Goal: Communication & Community: Connect with others

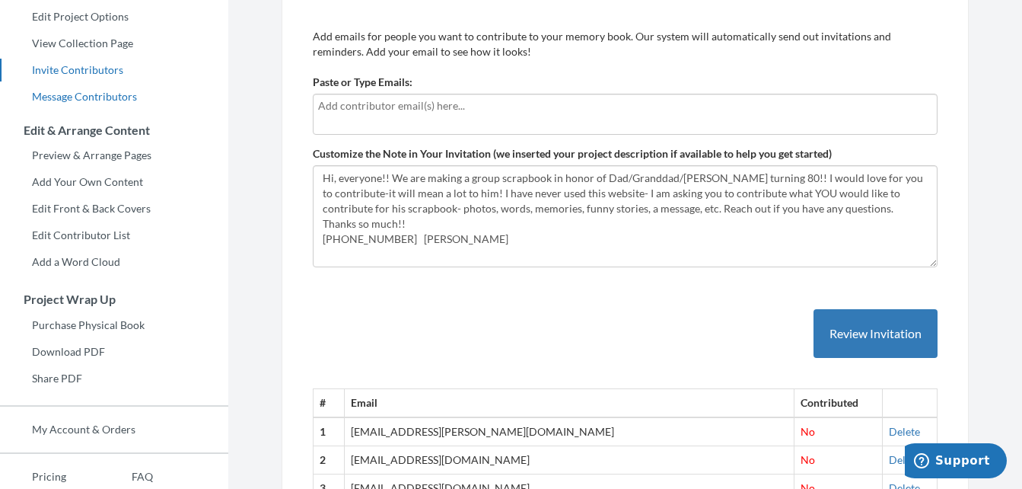
scroll to position [167, 0]
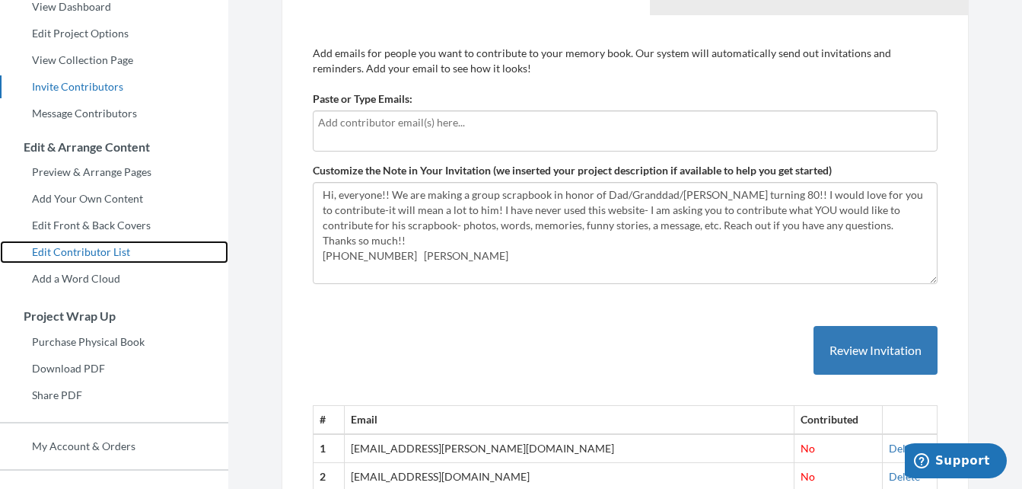
click at [112, 253] on link "Edit Contributor List" at bounding box center [114, 251] width 228 height 23
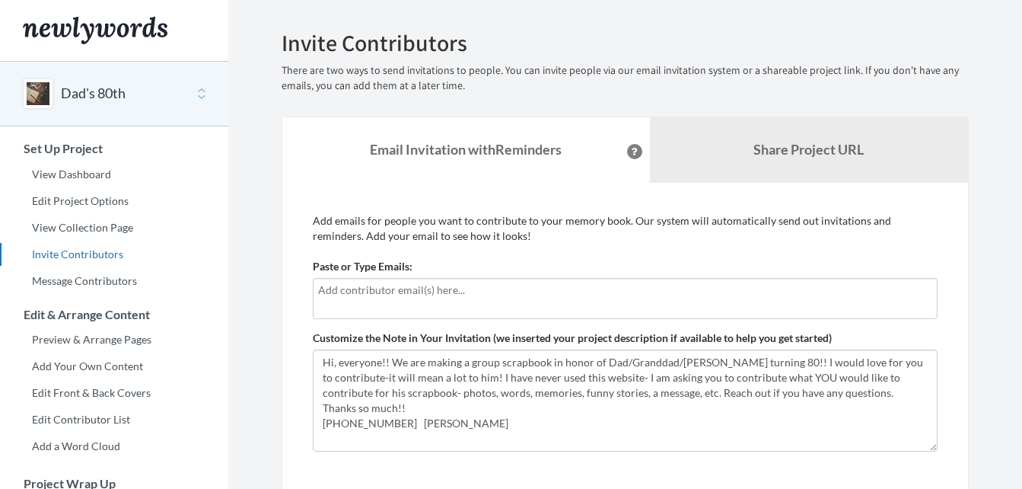
click at [461, 288] on input "text" at bounding box center [625, 290] width 614 height 17
type input "[EMAIL_ADDRESS]"
drag, startPoint x: 352, startPoint y: 287, endPoint x: 320, endPoint y: 289, distance: 32.8
click at [320, 289] on input "com" at bounding box center [625, 290] width 614 height 17
type input "[EMAIL_ADDRESS][DOMAIN_NAME]"
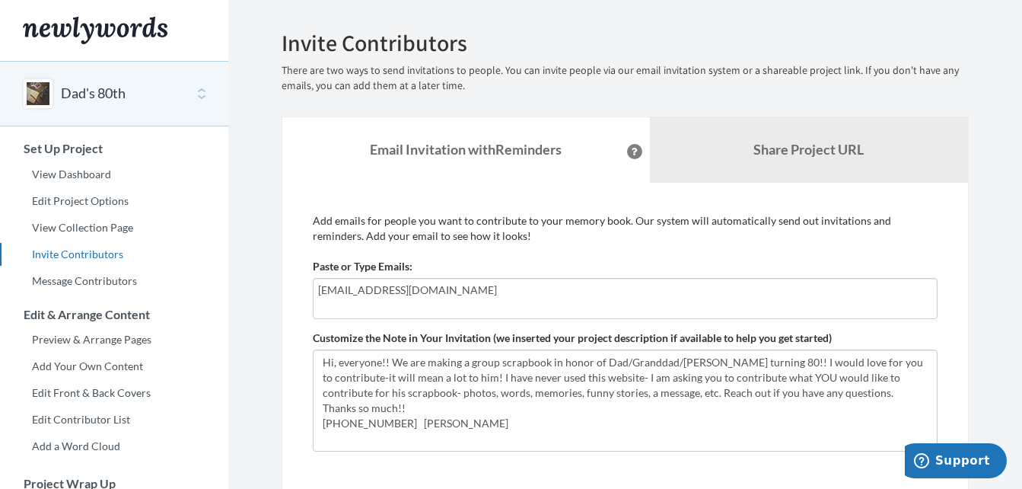
click at [507, 310] on div "[EMAIL_ADDRESS][DOMAIN_NAME]" at bounding box center [625, 298] width 625 height 41
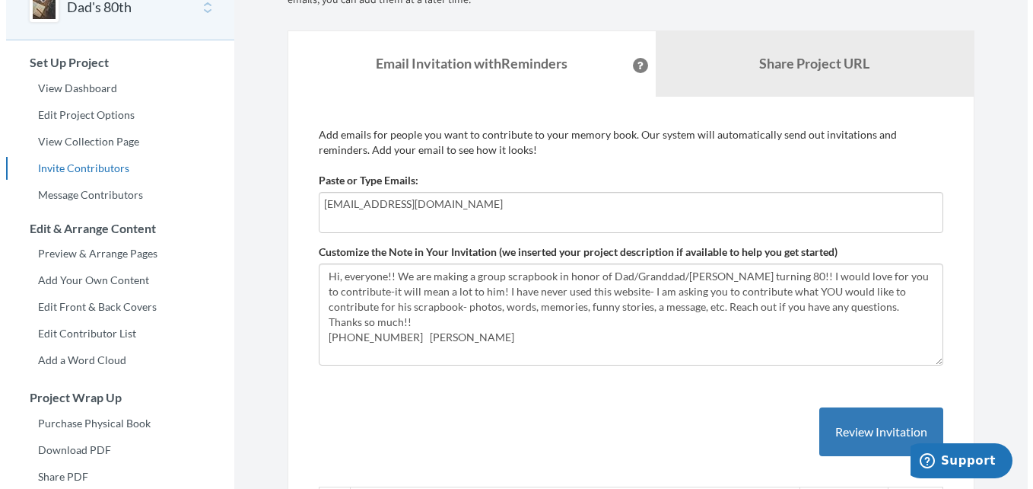
scroll to position [90, 0]
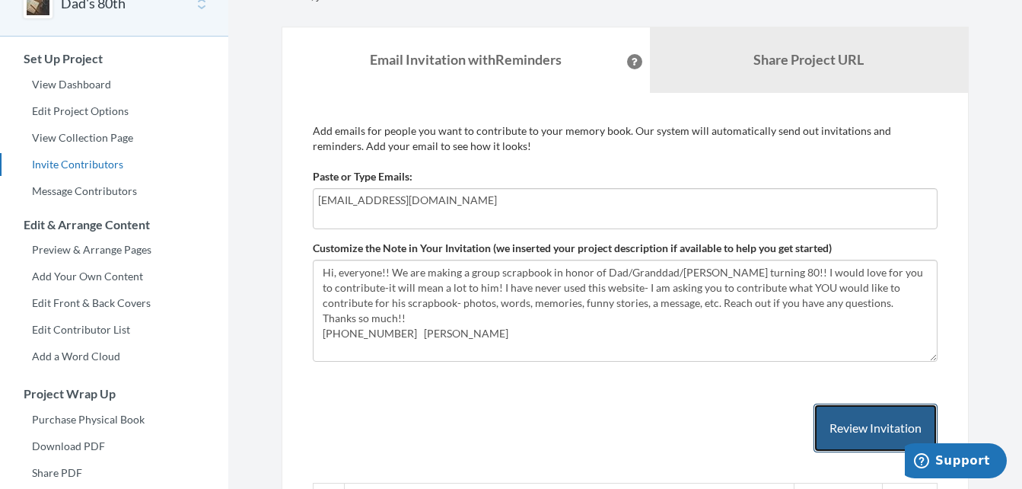
click at [828, 409] on button "Review Invitation" at bounding box center [876, 427] width 124 height 49
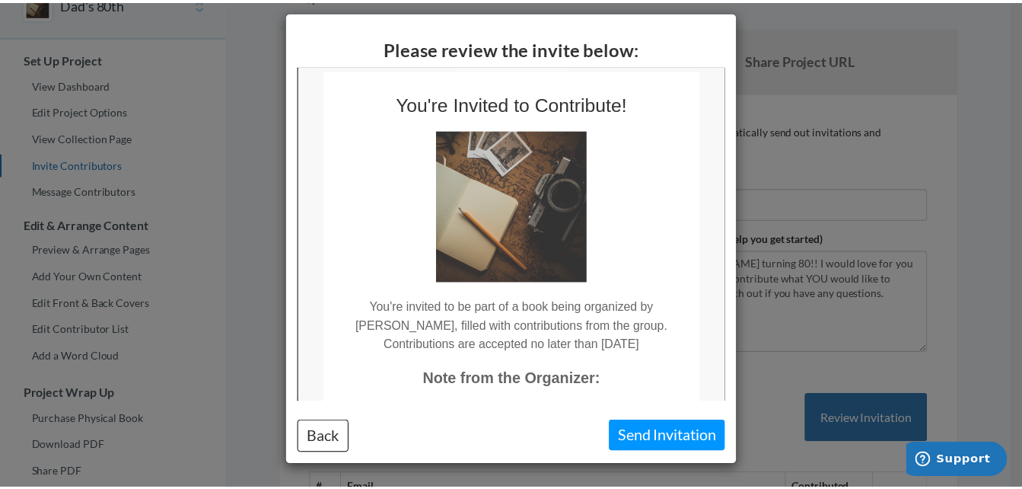
scroll to position [0, 0]
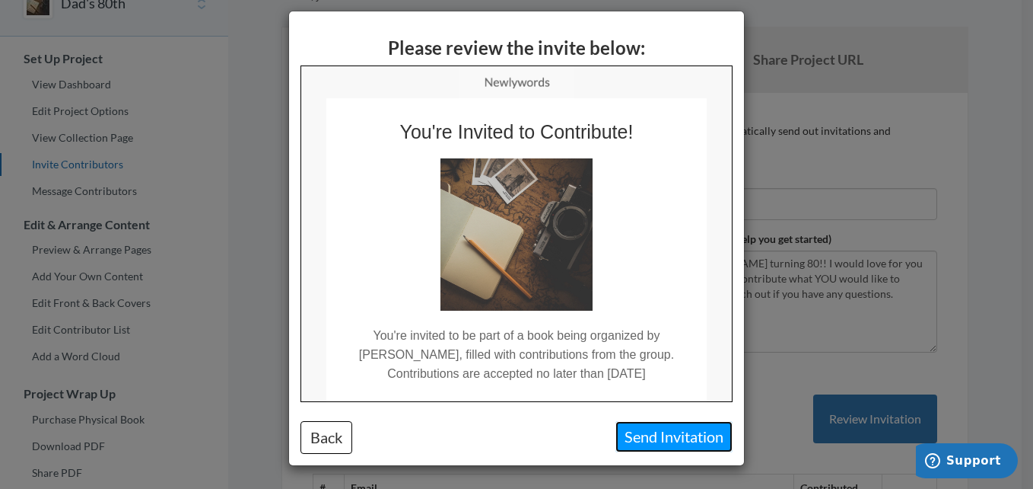
click at [667, 433] on button "Send Invitation" at bounding box center [674, 436] width 117 height 31
